Goal: Transaction & Acquisition: Purchase product/service

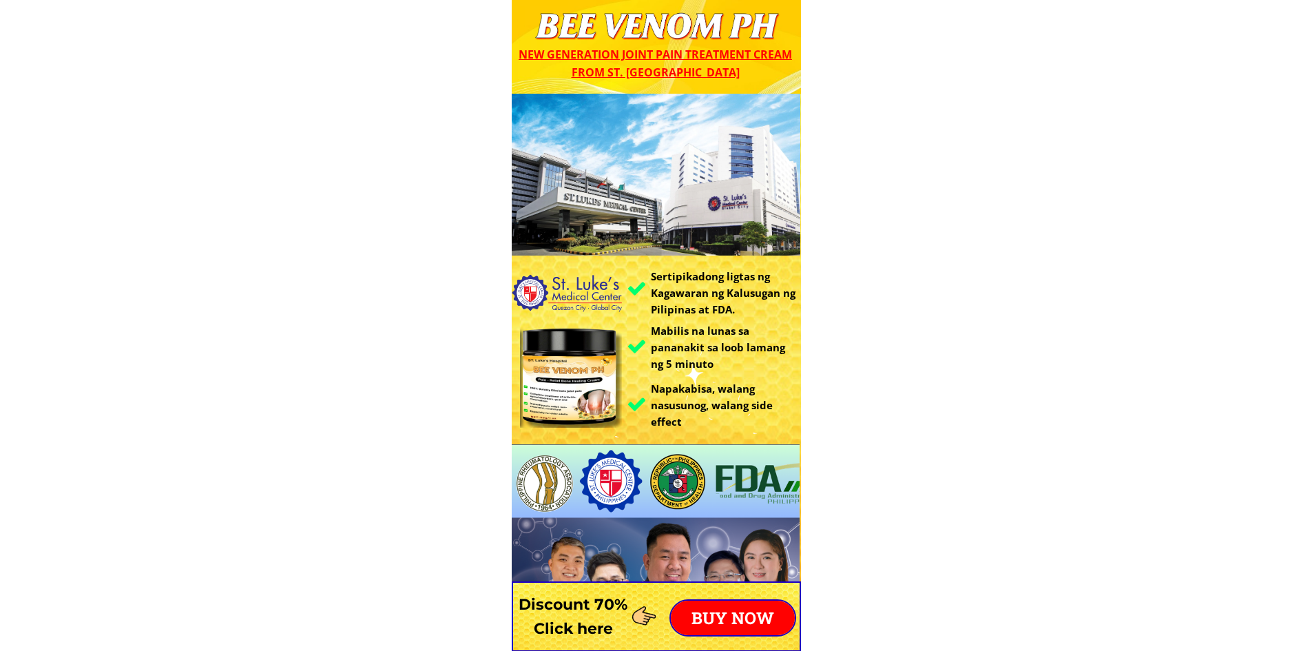
click at [717, 618] on p "BUY NOW" at bounding box center [733, 617] width 124 height 34
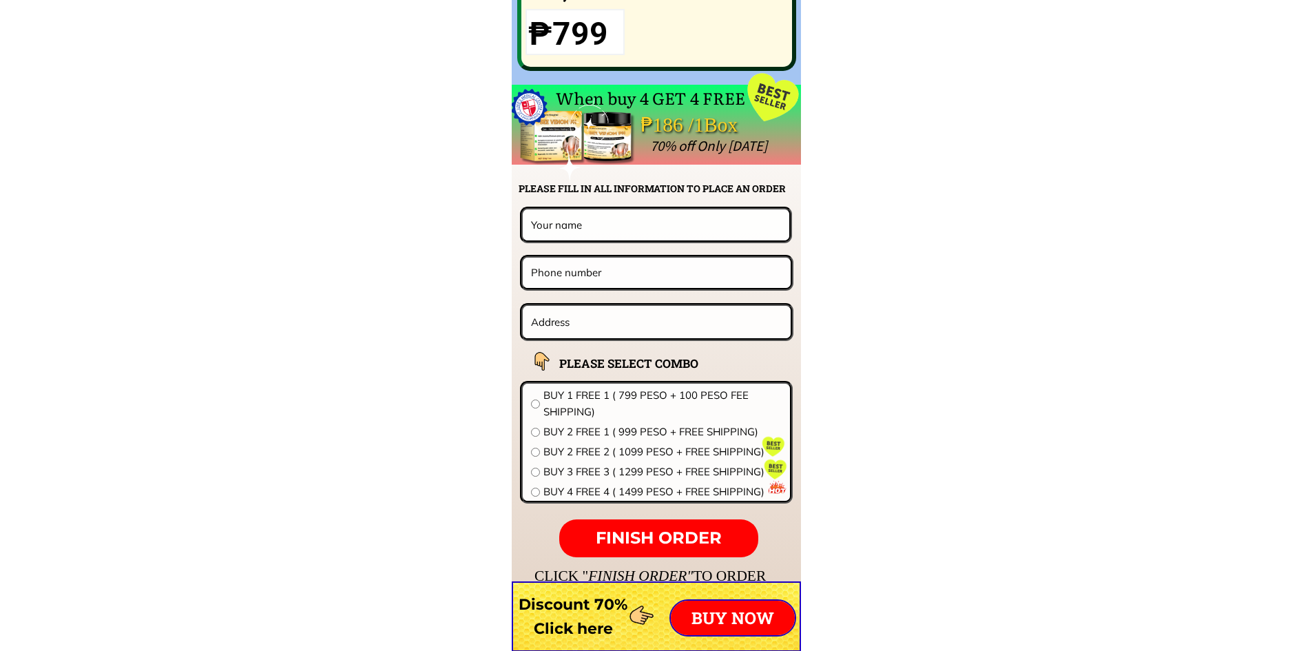
scroll to position [10805, 0]
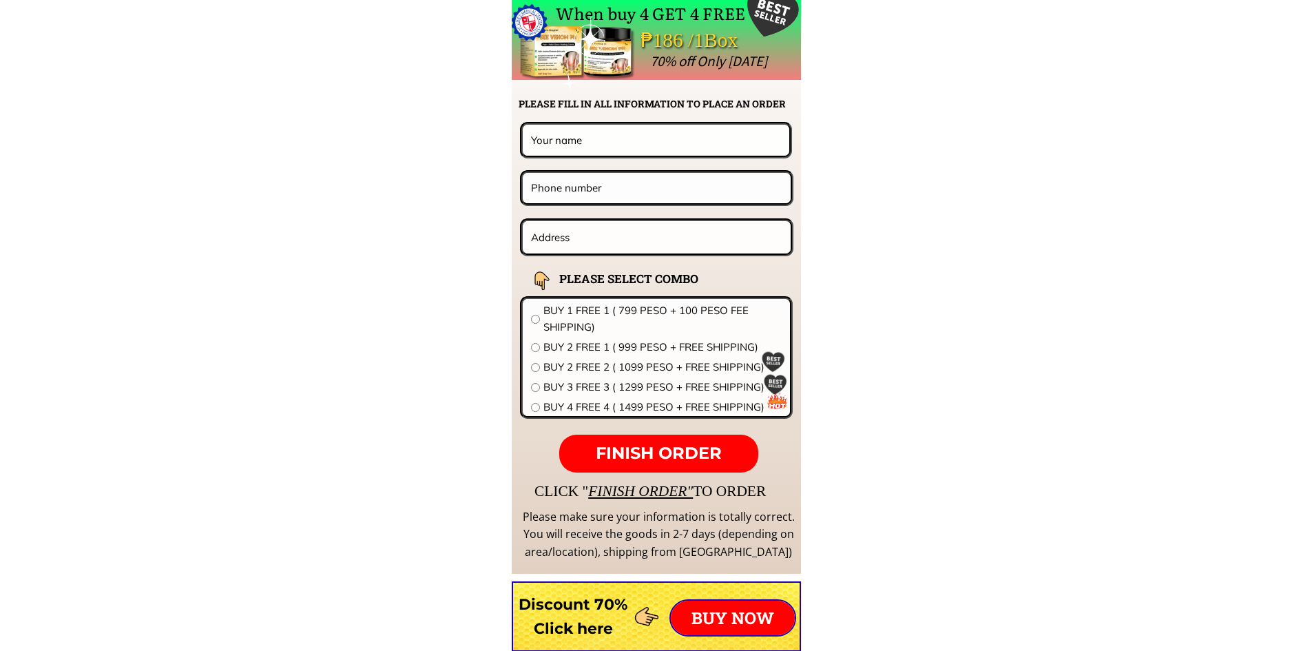
paste input "639473758833"
type input "639473758833"
paste input "639473758833"
drag, startPoint x: 542, startPoint y: 185, endPoint x: 515, endPoint y: 187, distance: 27.0
click at [520, 187] on div "639473758833" at bounding box center [656, 187] width 273 height 35
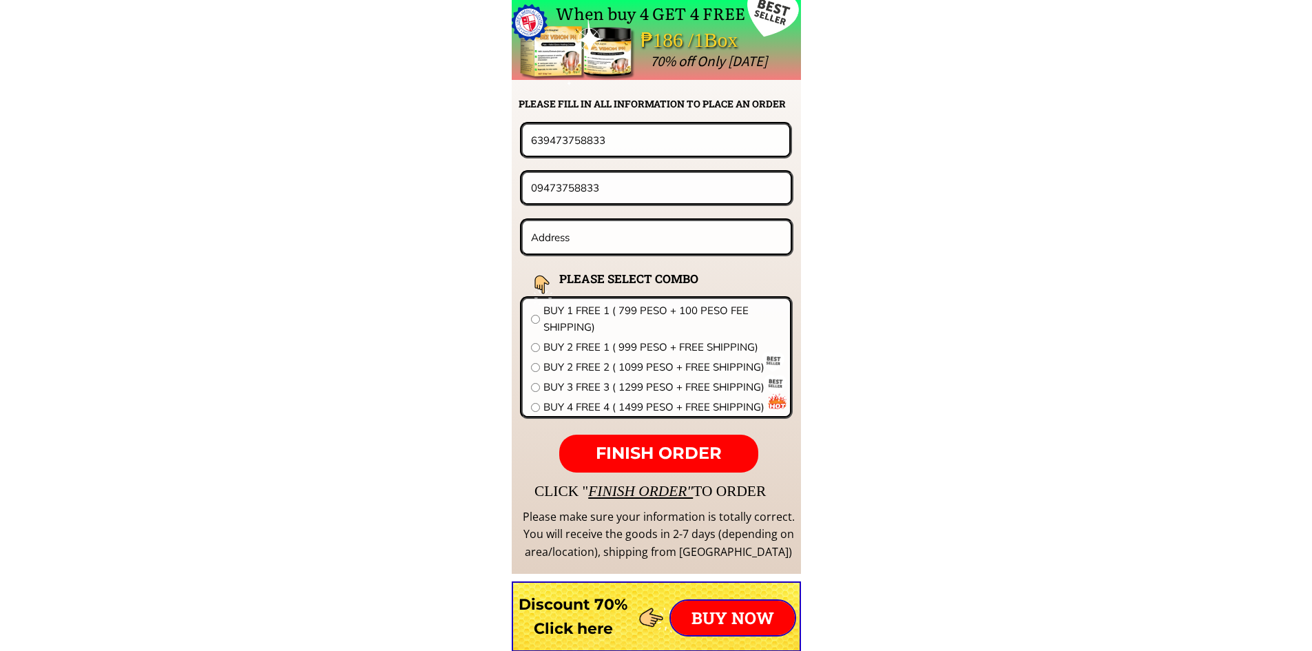
type input "09473758833"
click at [558, 140] on input "639473758833" at bounding box center [655, 140] width 257 height 30
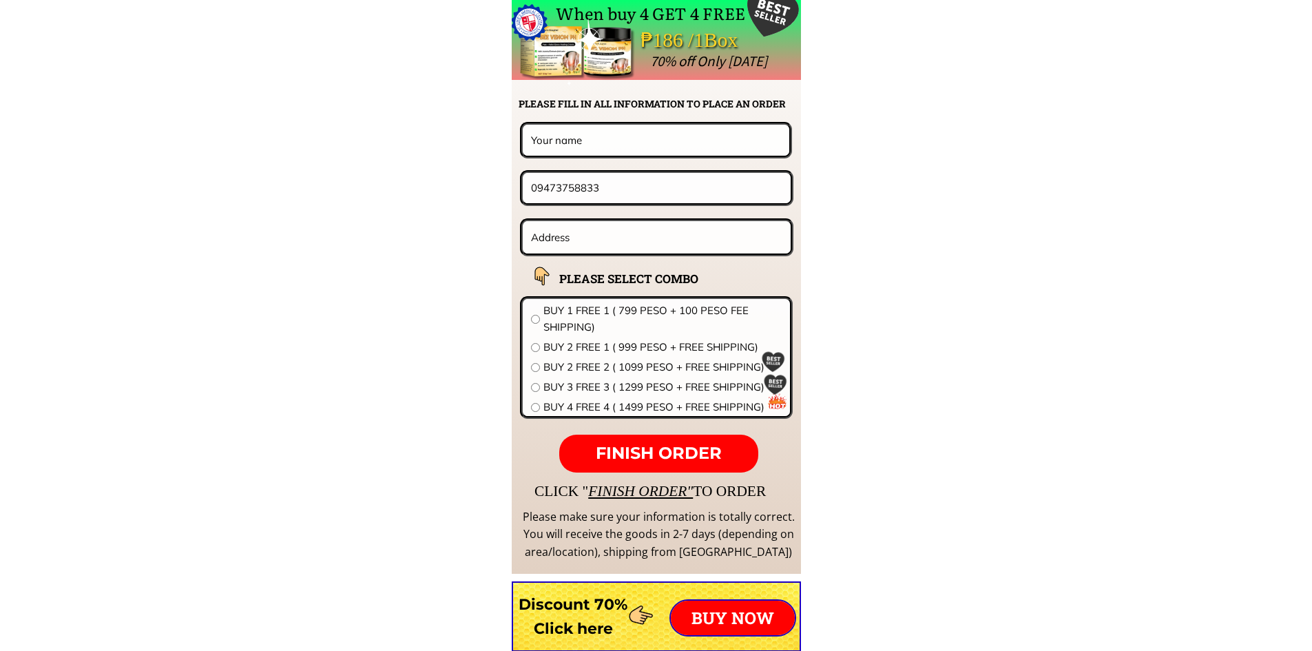
paste input "[PERSON_NAME]"
type input "[PERSON_NAME]"
click at [578, 235] on input "text" at bounding box center [656, 237] width 259 height 32
paste input "Blk10Lot10 Phase2 tambis [GEOGRAPHIC_DATA] [GEOGRAPHIC_DATA] [GEOGRAPHIC_DATA]"
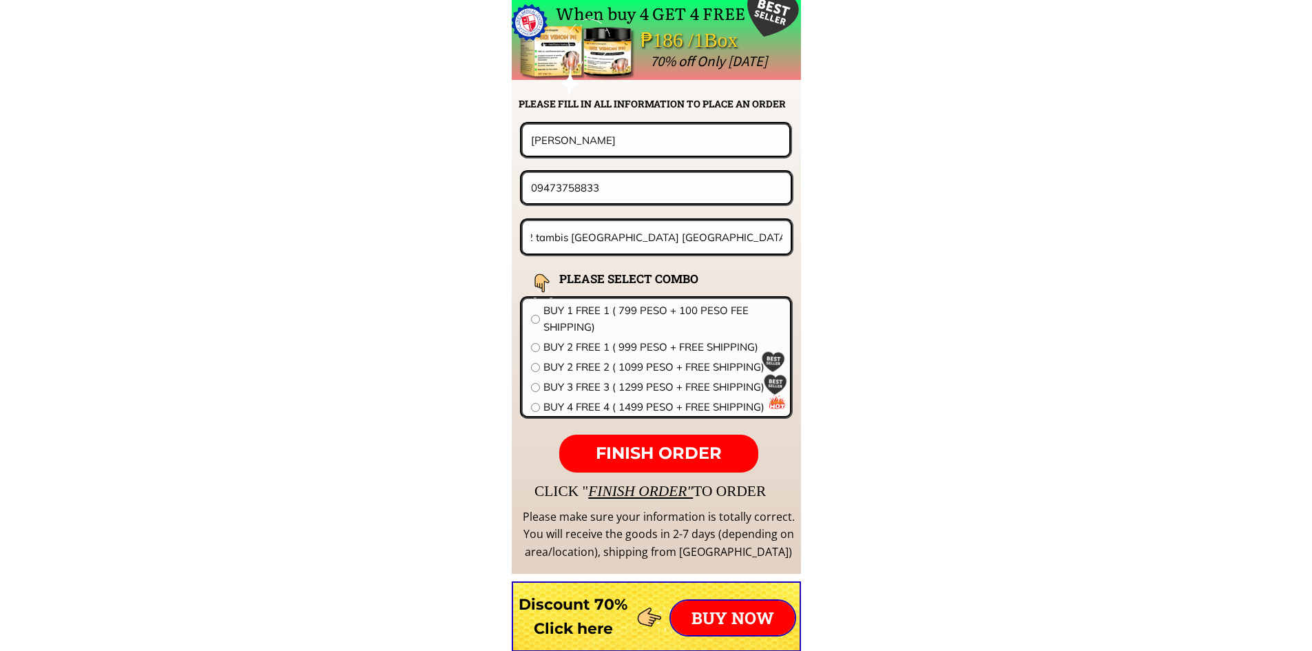
type input "Blk10Lot10 Phase2 tambis [GEOGRAPHIC_DATA] [GEOGRAPHIC_DATA] [GEOGRAPHIC_DATA]"
click at [535, 348] on input "radio" at bounding box center [535, 347] width 9 height 9
radio input "true"
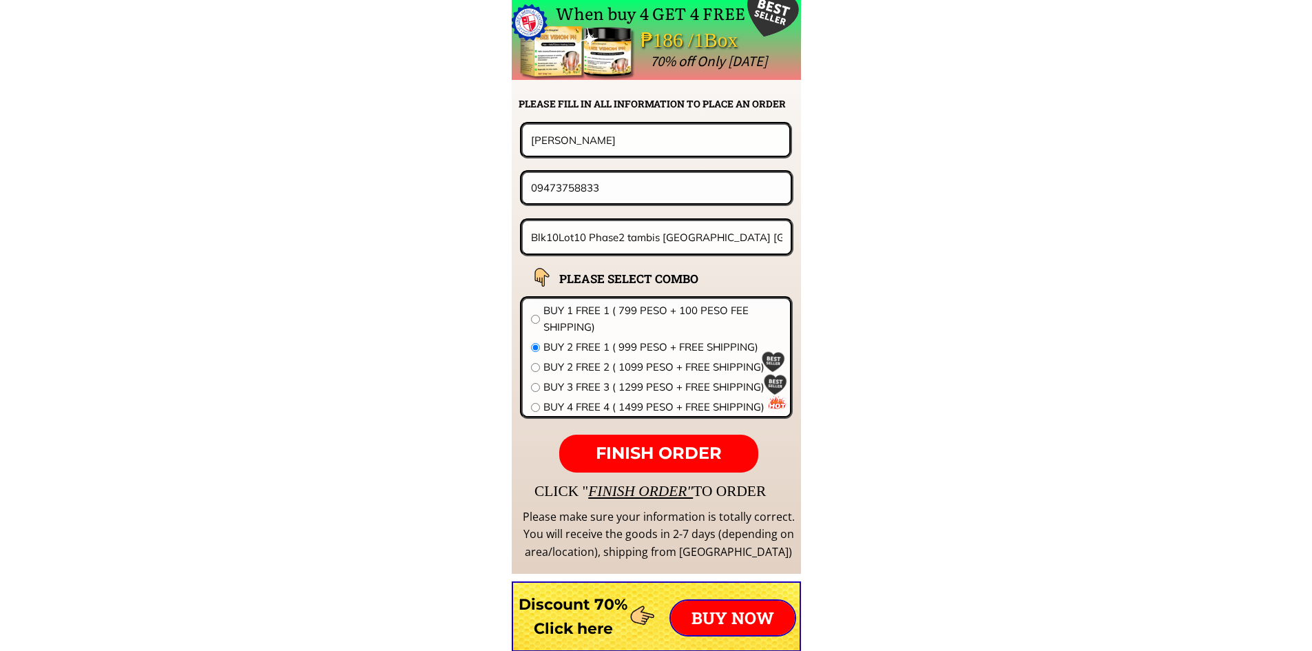
click at [650, 449] on span "FINISH ORDER" at bounding box center [659, 453] width 126 height 20
